Goal: Task Accomplishment & Management: Use online tool/utility

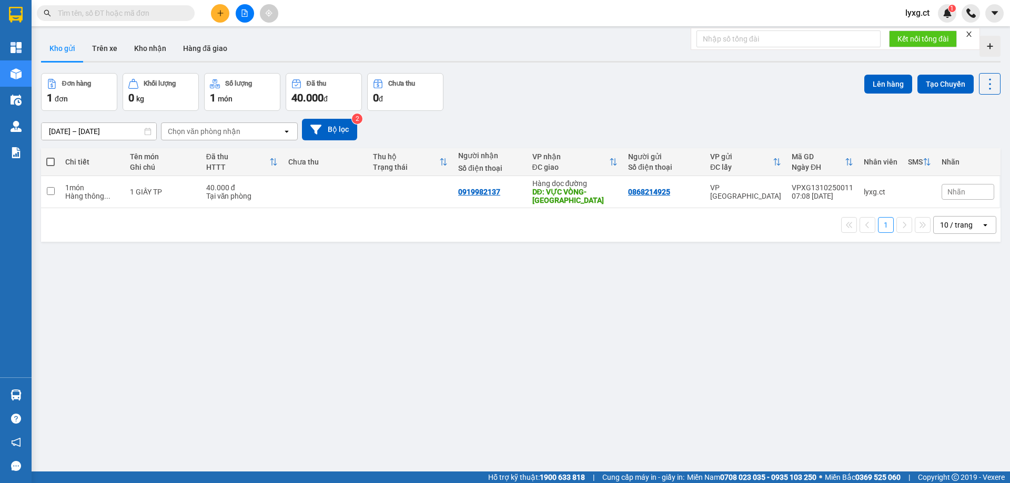
click at [49, 164] on span at bounding box center [50, 162] width 8 height 8
click at [51, 157] on input "checkbox" at bounding box center [51, 157] width 0 height 0
checkbox input "true"
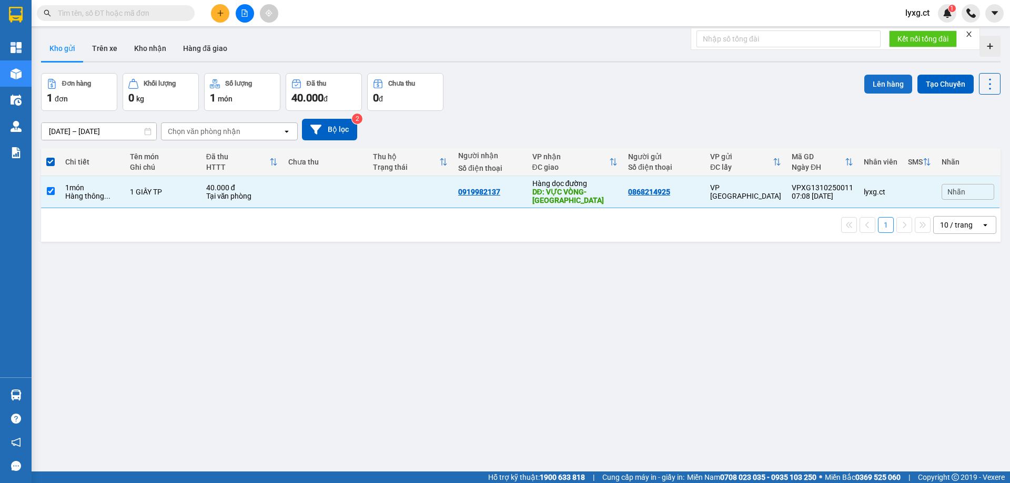
click at [877, 79] on button "Lên hàng" at bounding box center [888, 84] width 48 height 19
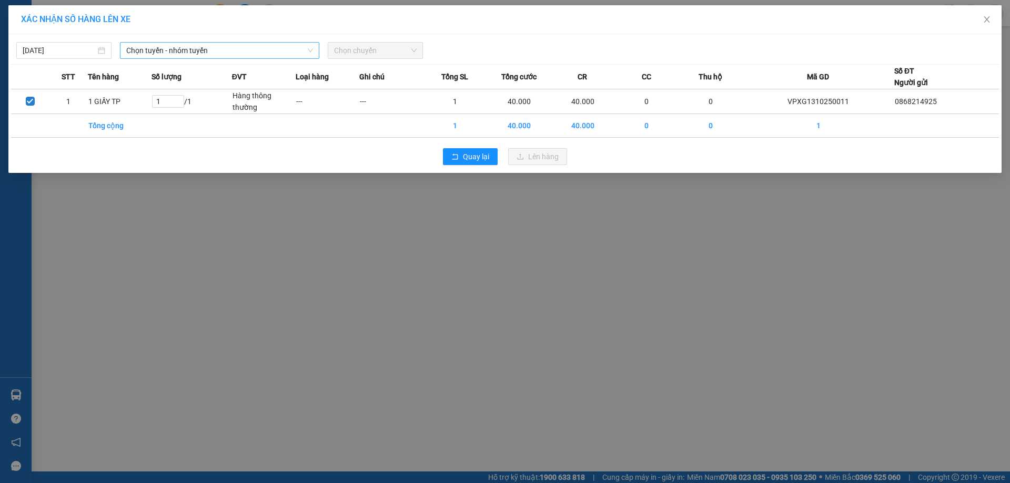
click at [214, 46] on span "Chọn tuyến - nhóm tuyến" at bounding box center [219, 51] width 187 height 16
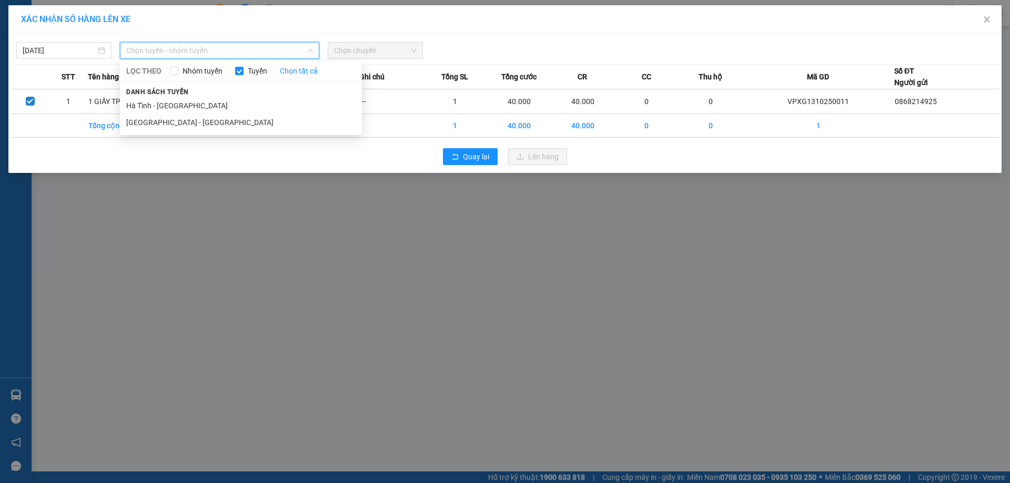
drag, startPoint x: 142, startPoint y: 106, endPoint x: 316, endPoint y: 72, distance: 177.4
click at [145, 106] on li "Hà Tĩnh - [GEOGRAPHIC_DATA]" at bounding box center [241, 105] width 242 height 17
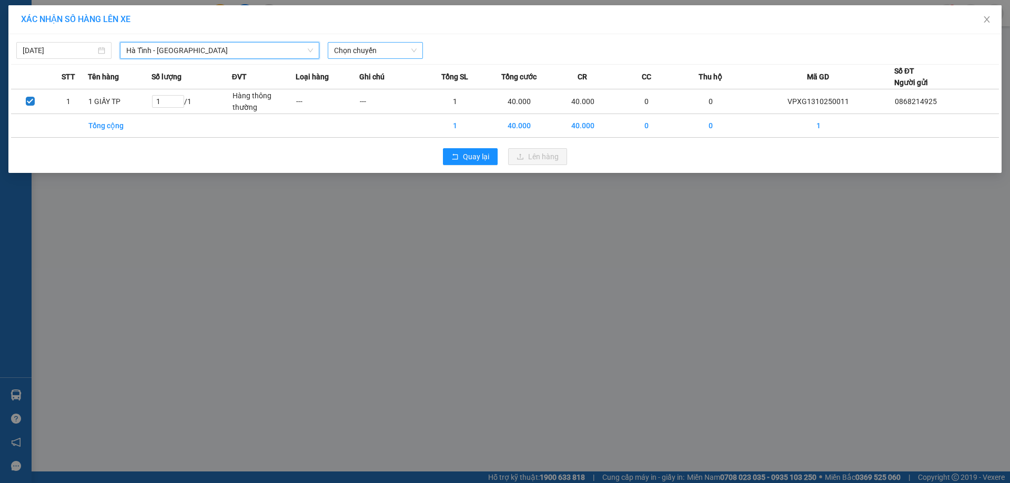
click at [408, 52] on span "Chọn chuyến" at bounding box center [375, 51] width 83 height 16
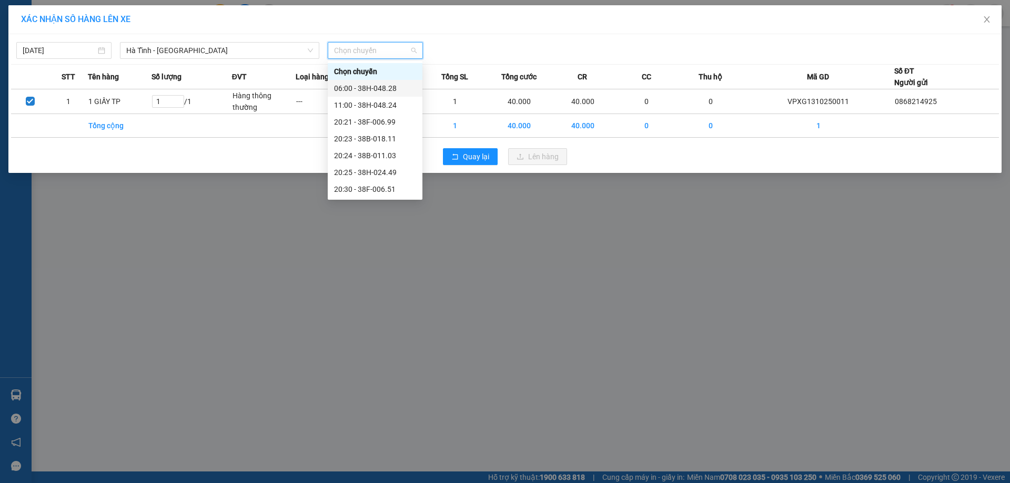
click at [375, 90] on div "06:00 - 38H-048.28" at bounding box center [375, 89] width 82 height 12
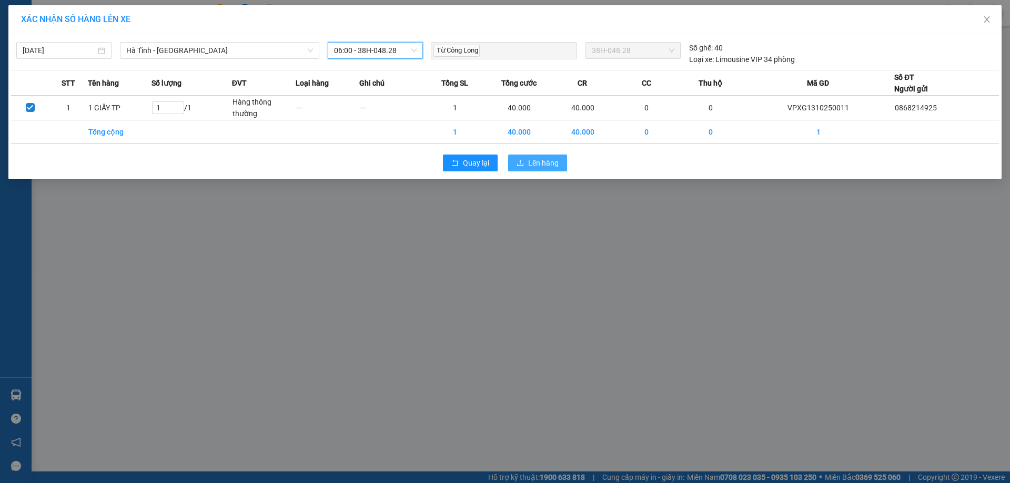
click at [561, 166] on button "Lên hàng" at bounding box center [537, 163] width 59 height 17
